Goal: Task Accomplishment & Management: Use online tool/utility

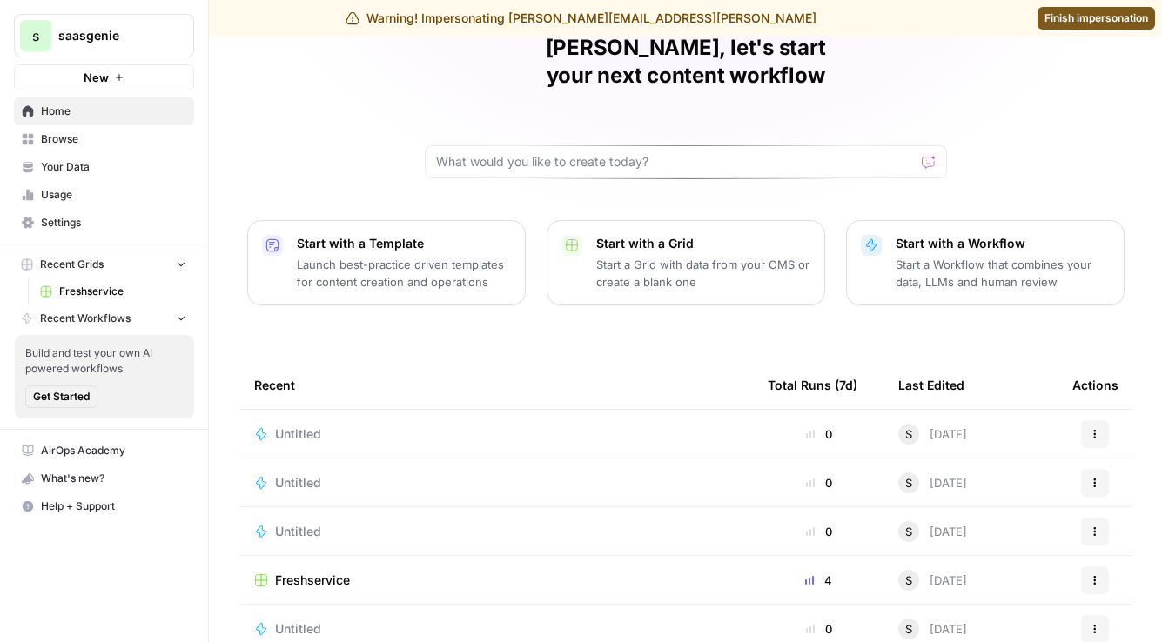
scroll to position [146, 0]
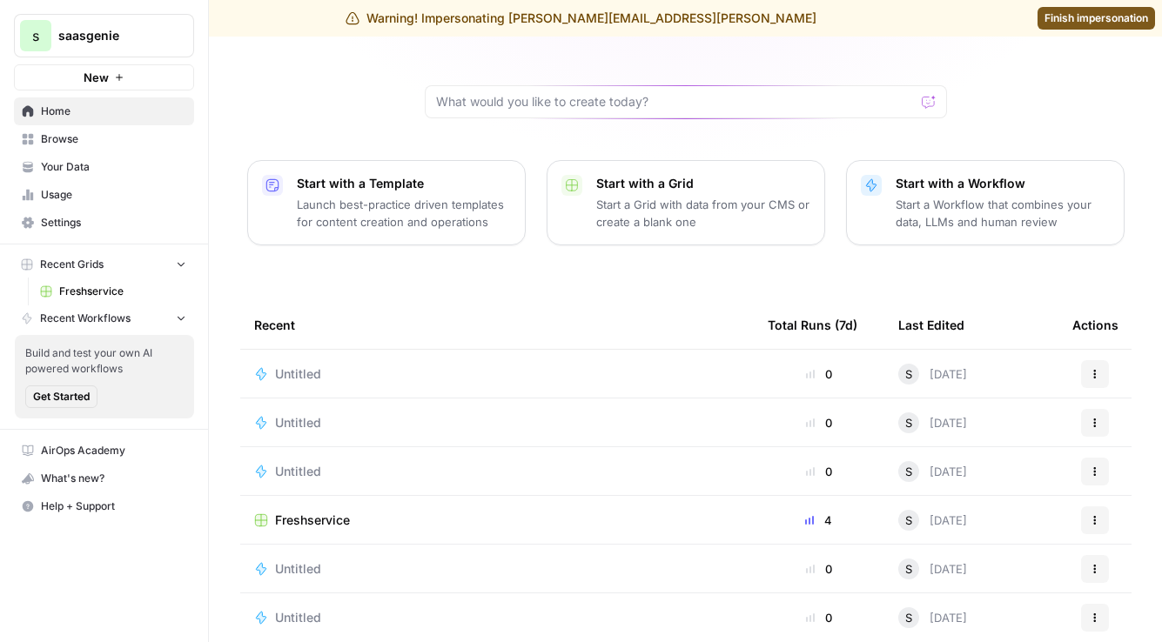
click at [319, 512] on span "Freshservice" at bounding box center [312, 520] width 75 height 17
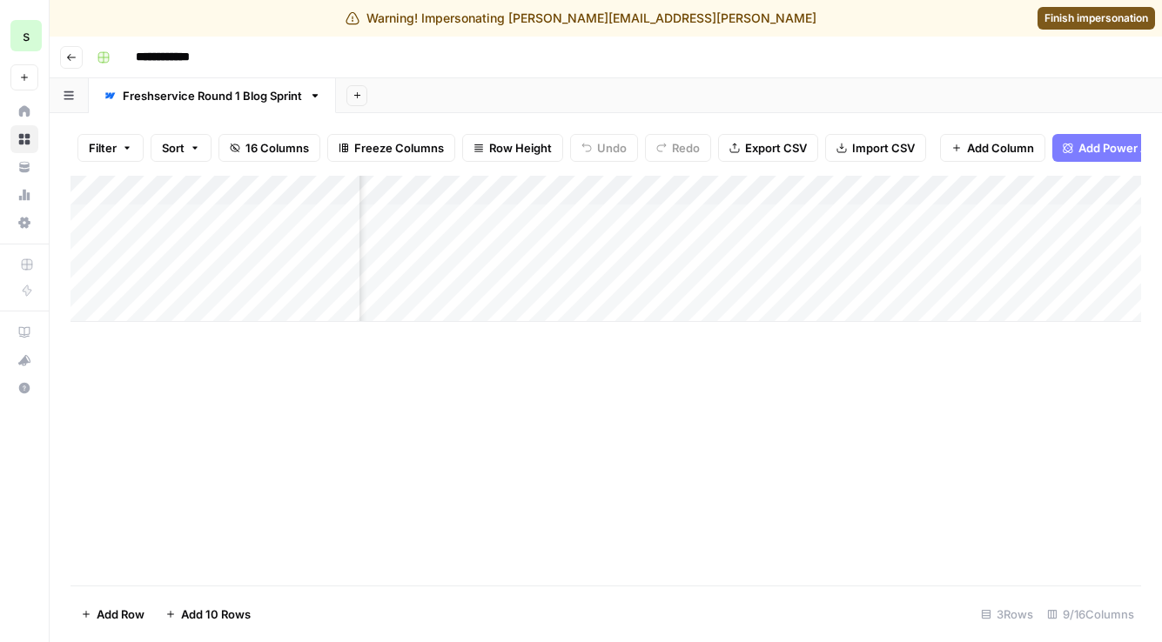
scroll to position [0, 469]
click at [699, 192] on div "Add Column" at bounding box center [605, 249] width 1071 height 146
click at [519, 605] on footer "Add Row Add 10 Rows 3 Rows 9/16 Columns" at bounding box center [605, 614] width 1071 height 57
click at [886, 188] on div "Add Column" at bounding box center [605, 249] width 1071 height 146
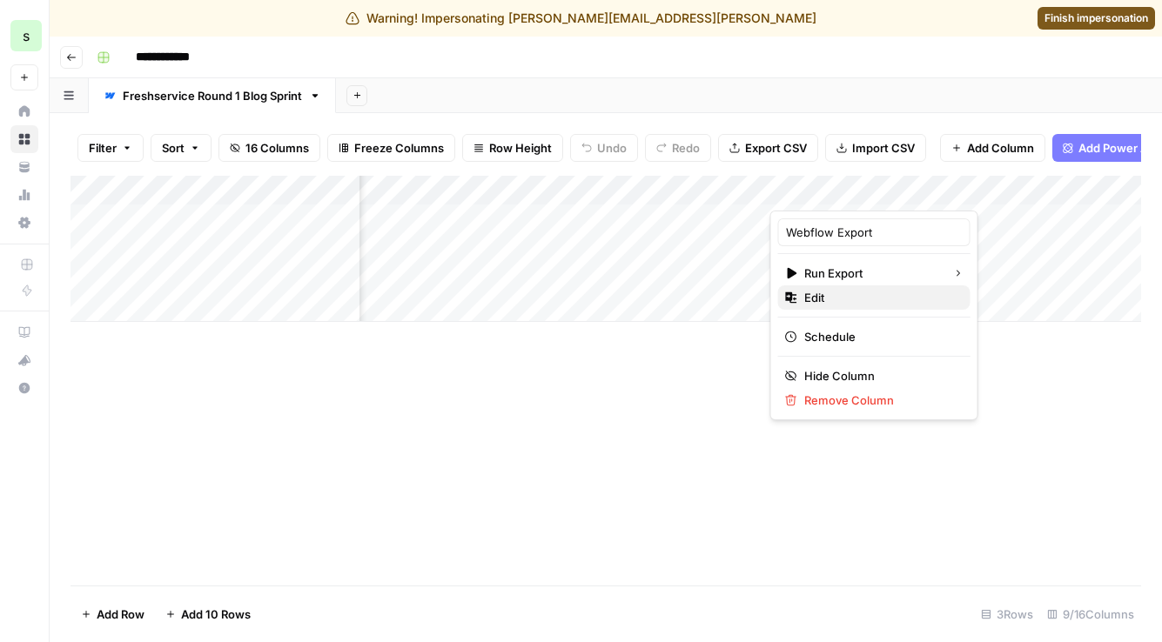
click at [840, 295] on span "Edit" at bounding box center [880, 297] width 152 height 17
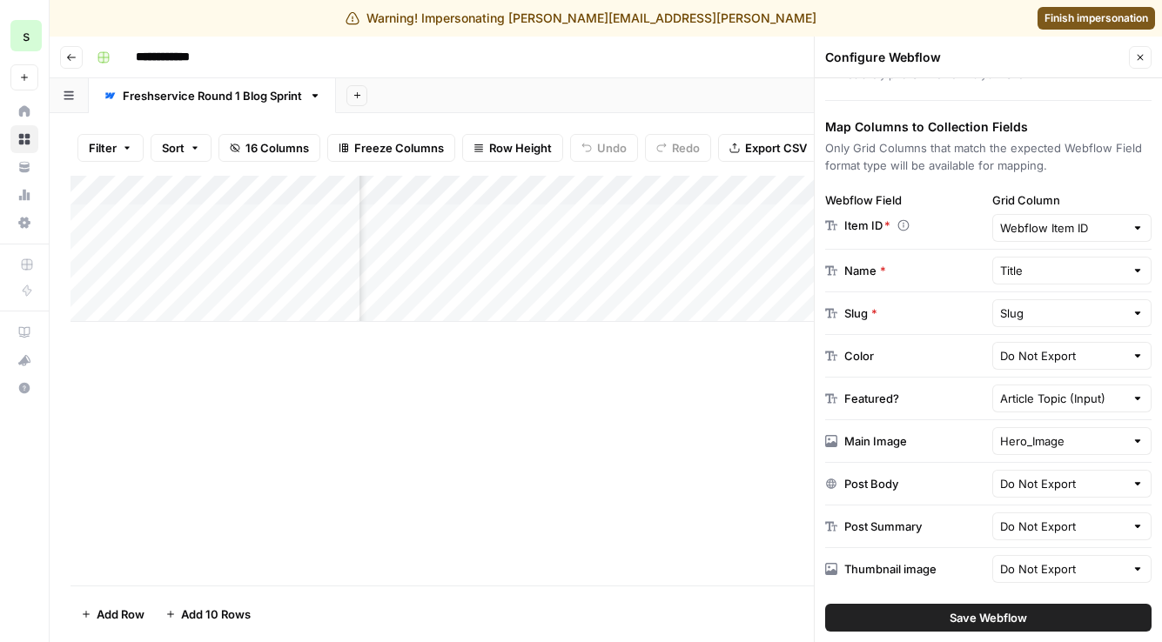
scroll to position [0, 1170]
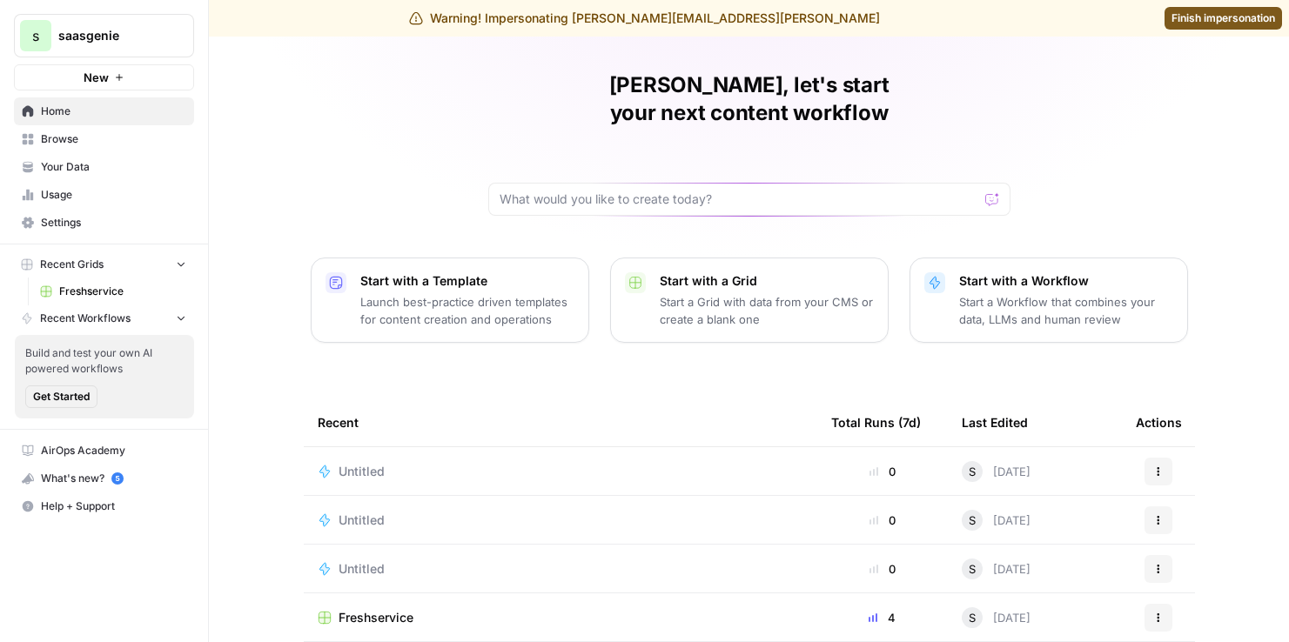
scroll to position [62, 0]
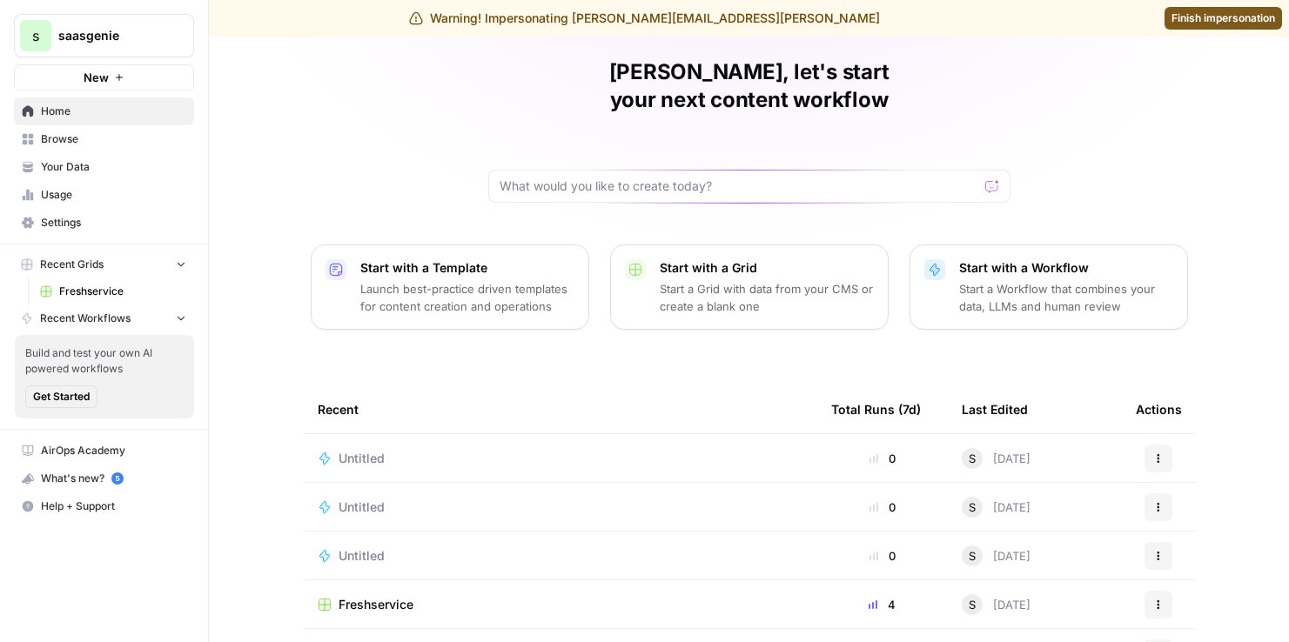
click at [363, 588] on td "Freshservice" at bounding box center [560, 605] width 513 height 48
click at [382, 596] on span "Freshservice" at bounding box center [376, 604] width 75 height 17
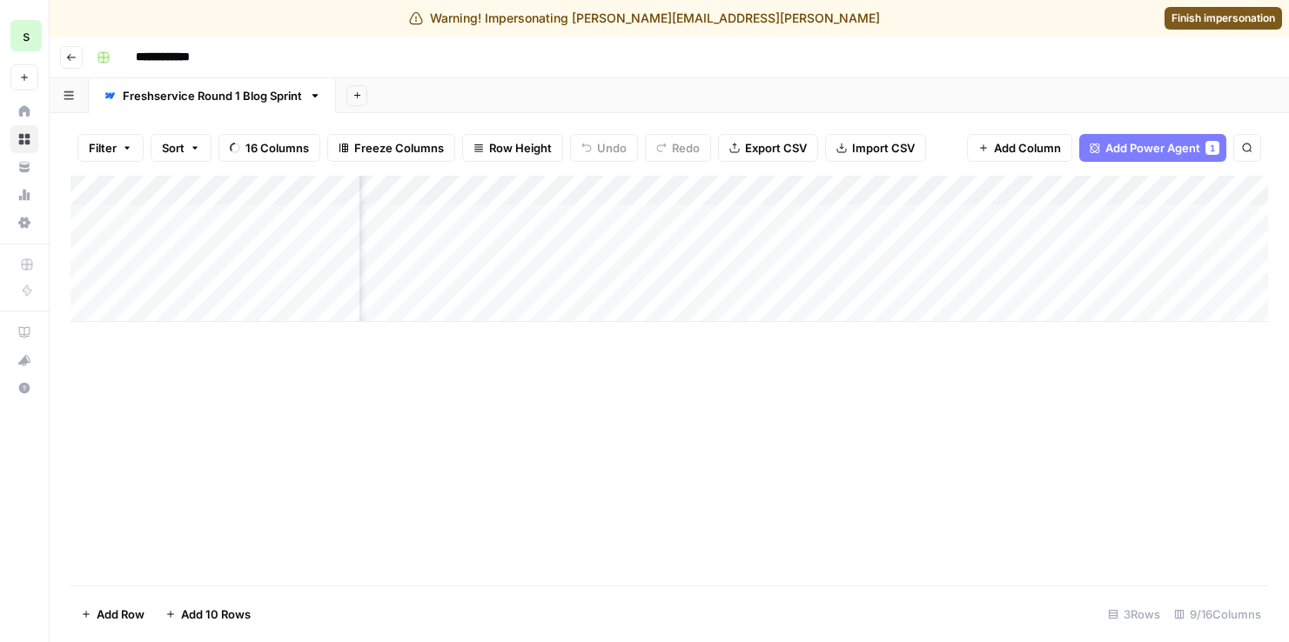
scroll to position [0, 820]
click at [886, 191] on div "Add Column" at bounding box center [669, 249] width 1198 height 146
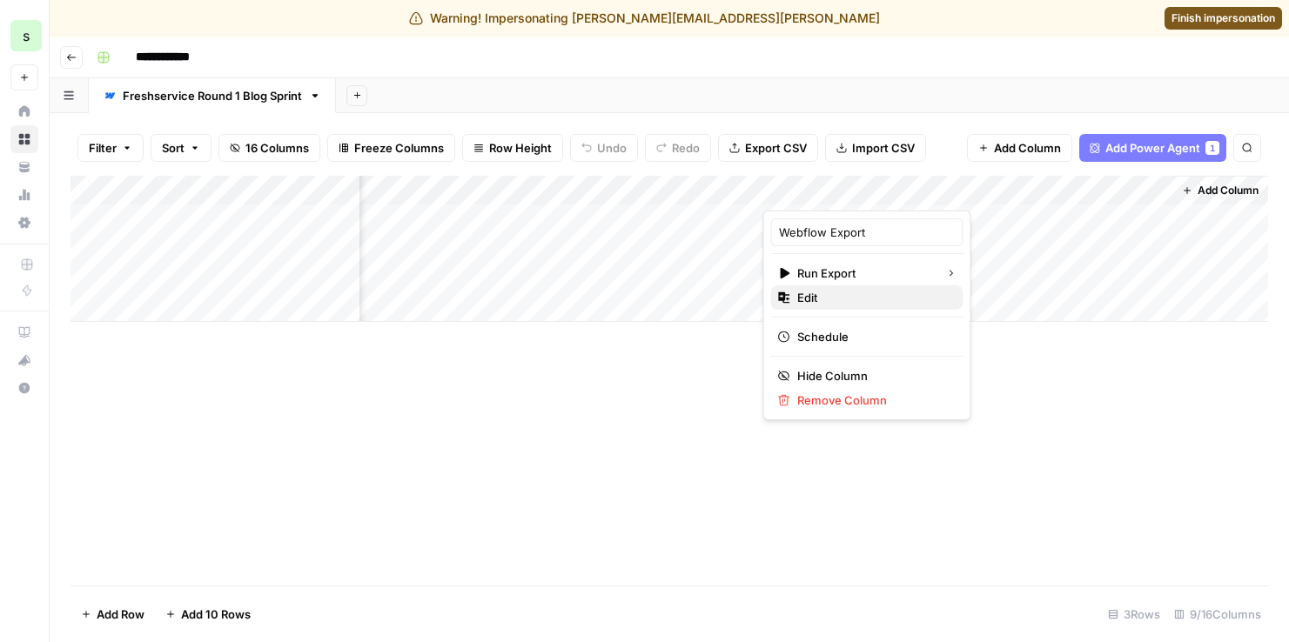
click at [852, 304] on span "Edit" at bounding box center [873, 297] width 152 height 17
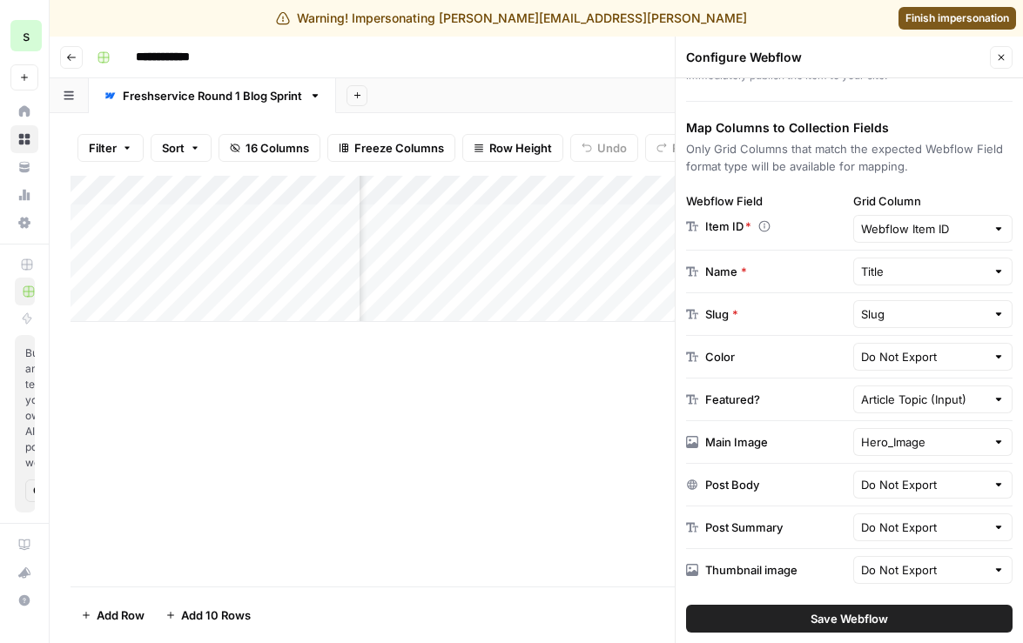
scroll to position [228, 0]
click at [929, 15] on span "Finish impersonation" at bounding box center [957, 18] width 104 height 16
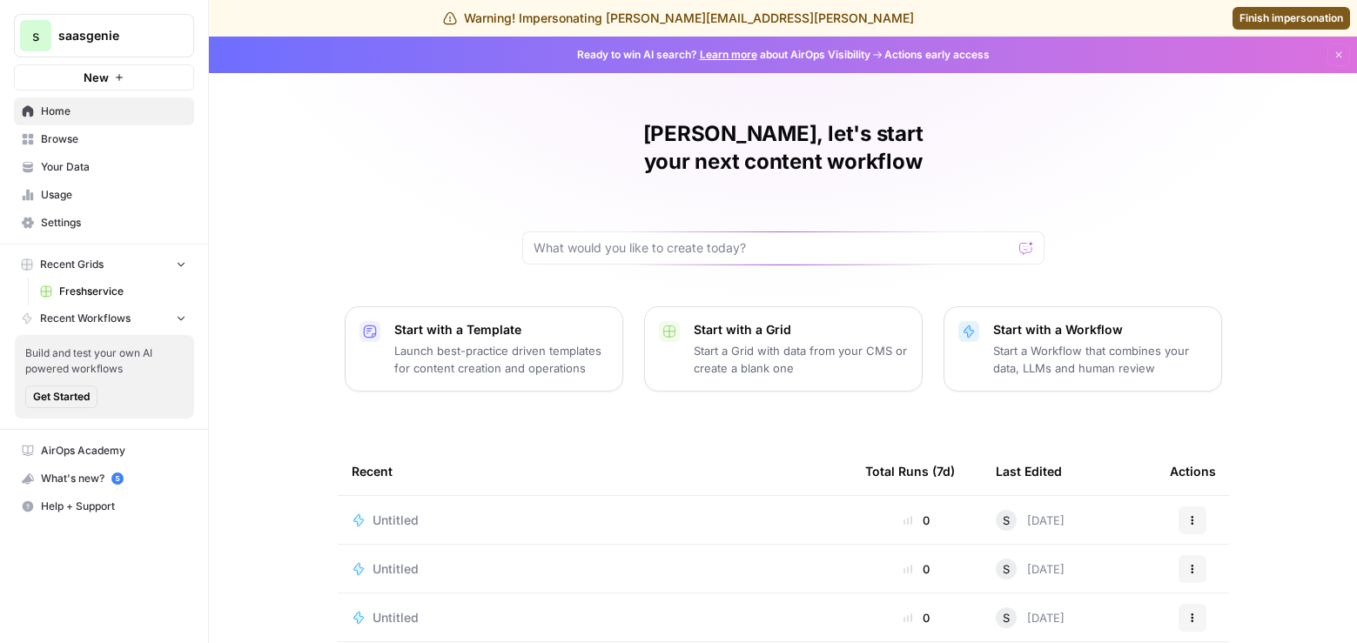
click at [1277, 30] on div "Warning! Impersonating srihari.jagannathan@saasgenie.ai Finish impersonation" at bounding box center [678, 18] width 1357 height 37
click at [1259, 24] on span "Finish impersonation" at bounding box center [1291, 18] width 104 height 16
